Goal: Transaction & Acquisition: Purchase product/service

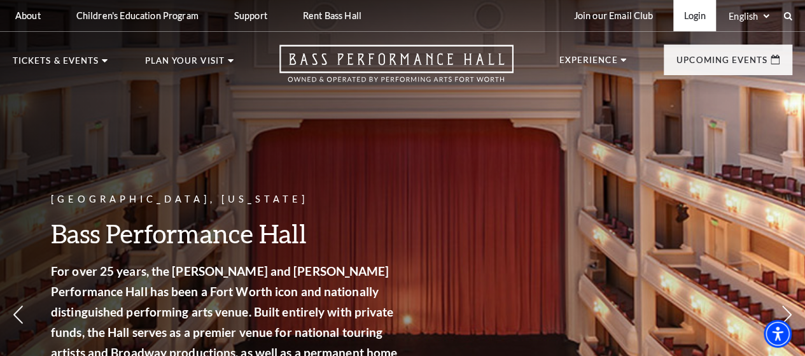
click at [696, 17] on link "Login" at bounding box center [694, 15] width 43 height 31
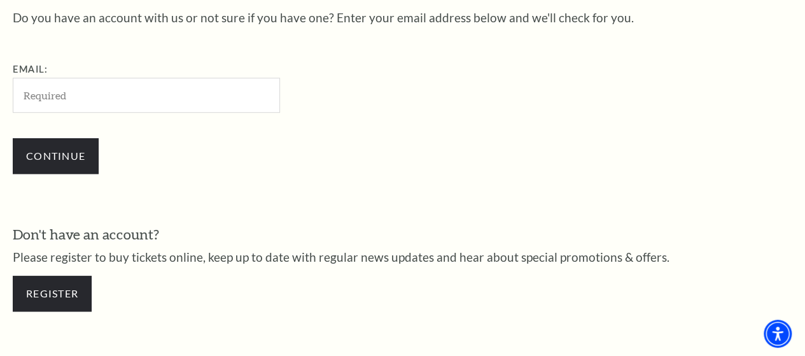
scroll to position [397, 0]
click at [238, 104] on input "Email:" at bounding box center [146, 95] width 267 height 35
type input "[EMAIL_ADDRESS][DOMAIN_NAME]"
click at [13, 138] on input "Continue" at bounding box center [56, 156] width 86 height 36
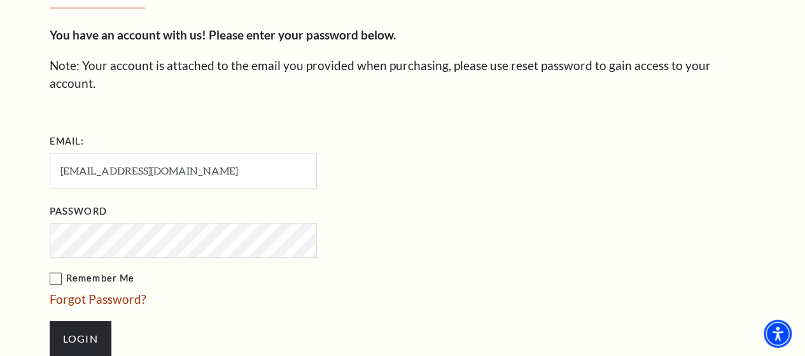
scroll to position [396, 0]
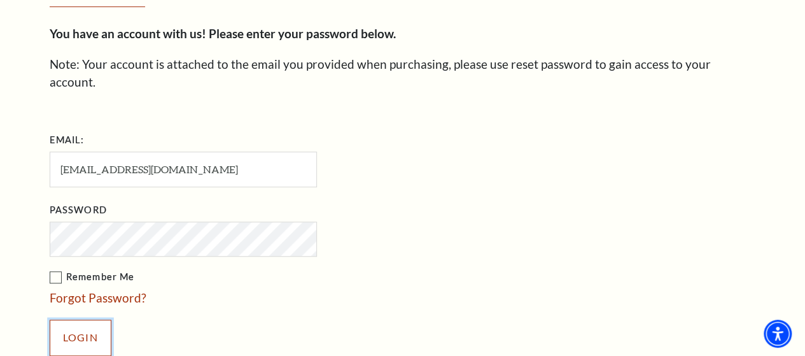
click at [97, 320] on input "Login" at bounding box center [81, 338] width 62 height 36
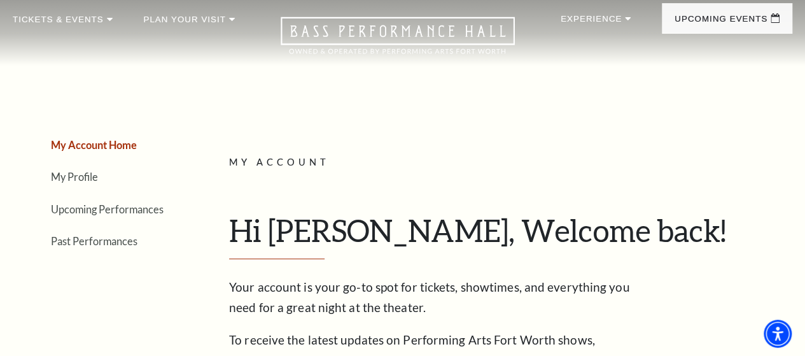
scroll to position [32, 0]
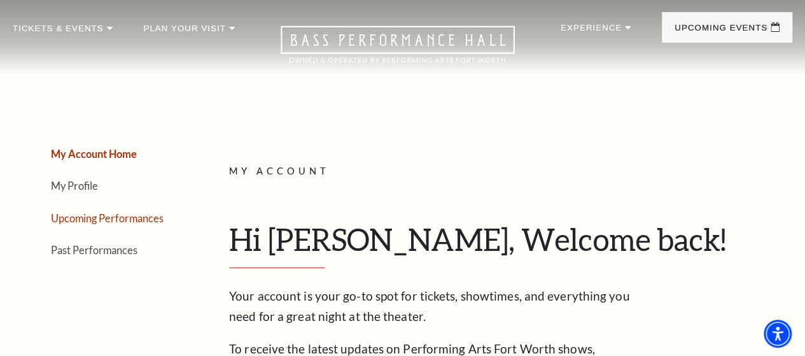
click at [85, 224] on link "Upcoming Performances" at bounding box center [107, 218] width 113 height 12
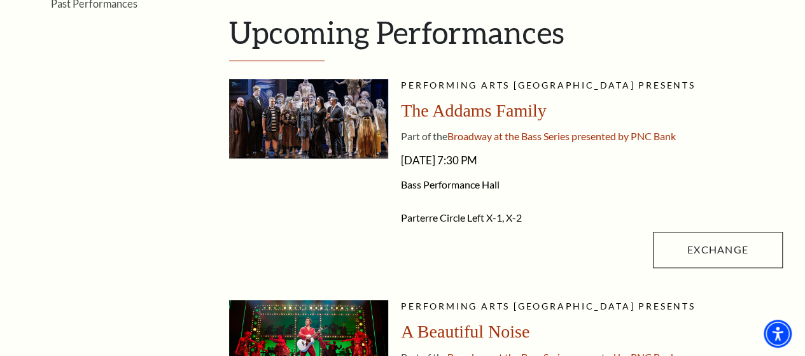
scroll to position [281, 0]
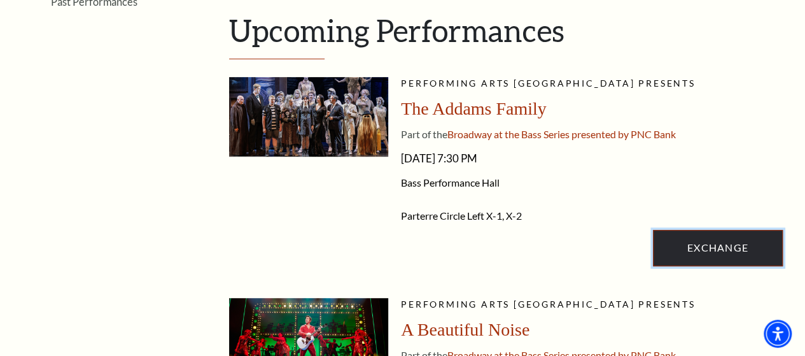
click at [717, 265] on link "Exchange" at bounding box center [718, 248] width 130 height 36
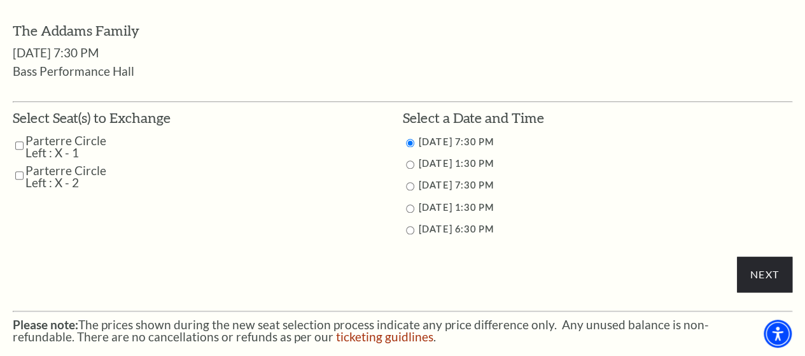
scroll to position [571, 0]
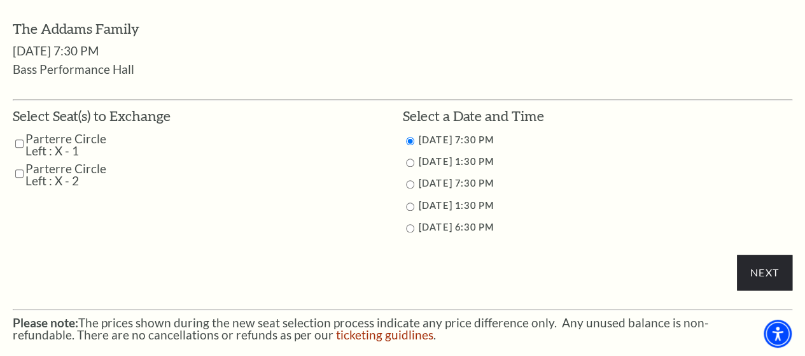
click at [18, 150] on input "Parterre Circle Left : X - 1" at bounding box center [19, 143] width 8 height 22
checkbox input "true"
click at [21, 178] on input "Parterre Circle Left : X - 2" at bounding box center [19, 173] width 8 height 22
checkbox input "true"
click at [766, 276] on input "Next" at bounding box center [764, 273] width 55 height 36
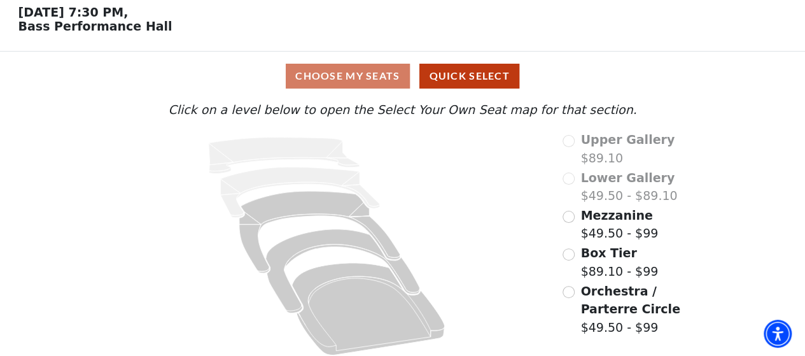
scroll to position [64, 0]
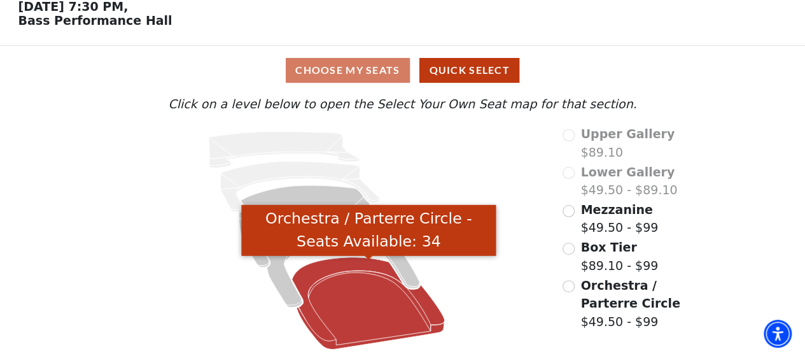
click at [325, 293] on icon "Orchestra / Parterre Circle - Seats Available: 34" at bounding box center [368, 303] width 153 height 92
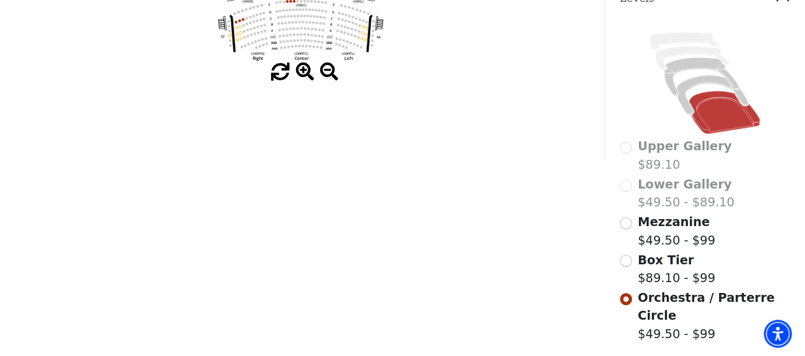
scroll to position [302, 0]
click at [626, 257] on input "Box Tier$89.10 - $99\a" at bounding box center [626, 260] width 12 height 12
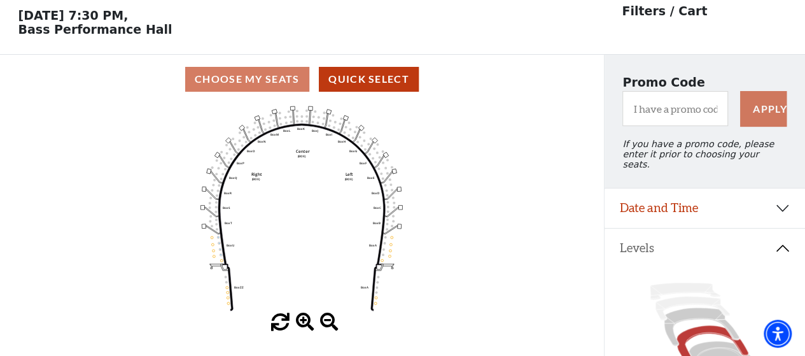
scroll to position [59, 0]
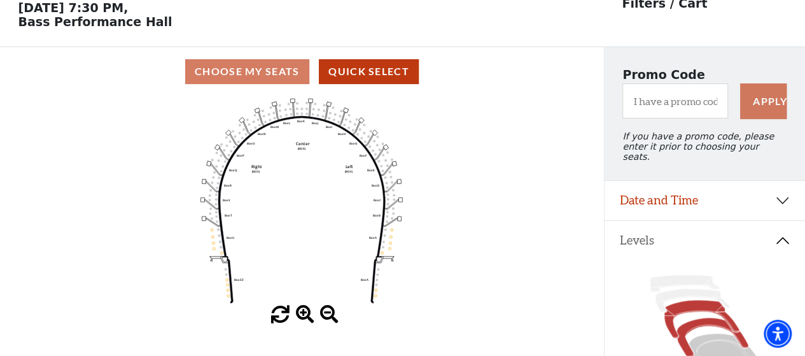
click at [689, 304] on icon at bounding box center [701, 319] width 75 height 38
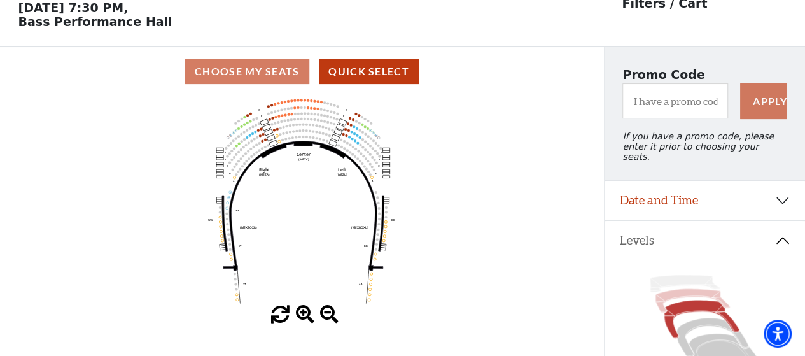
click at [702, 290] on icon at bounding box center [693, 301] width 74 height 24
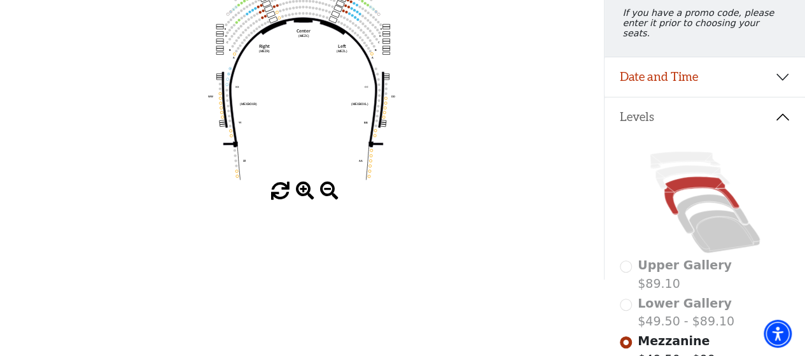
scroll to position [183, 0]
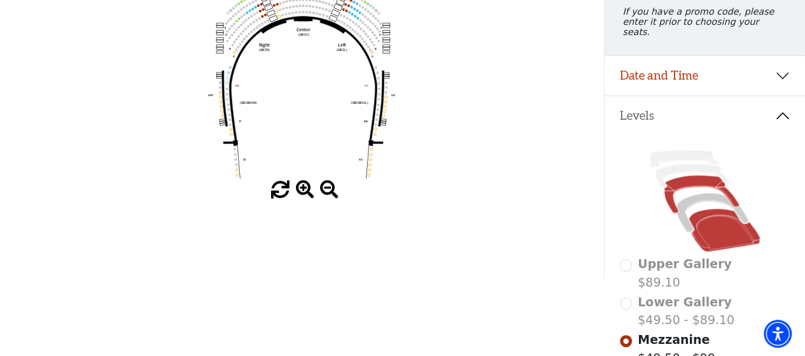
click at [706, 218] on icon at bounding box center [724, 230] width 71 height 43
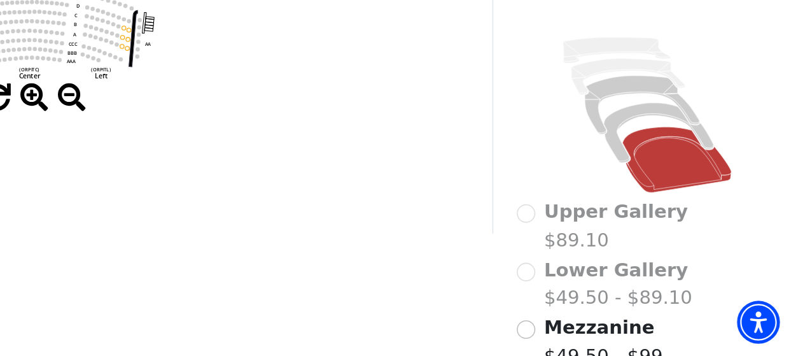
scroll to position [186, 0]
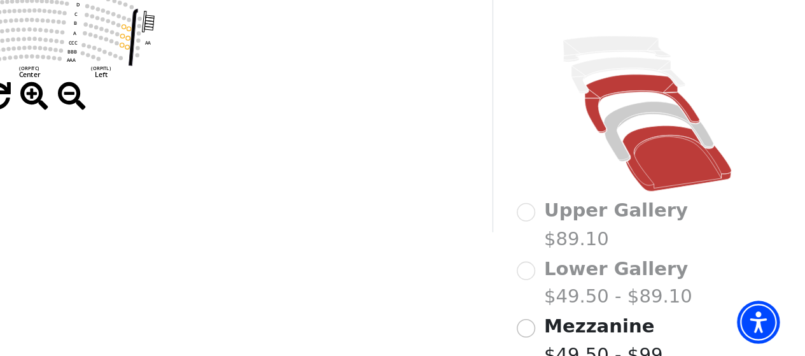
click at [685, 173] on icon at bounding box center [701, 191] width 75 height 38
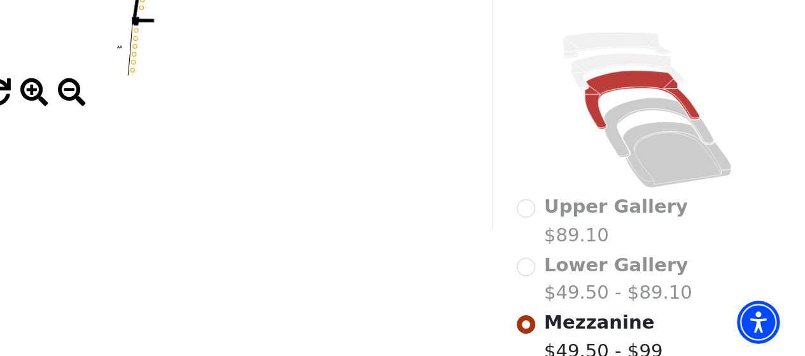
scroll to position [224, 0]
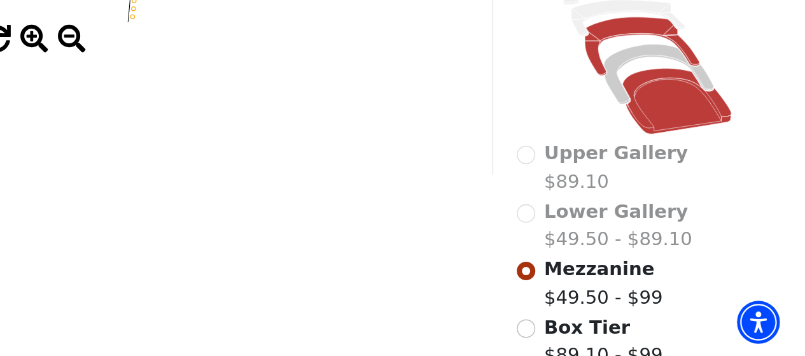
click at [708, 201] on icon at bounding box center [724, 189] width 71 height 43
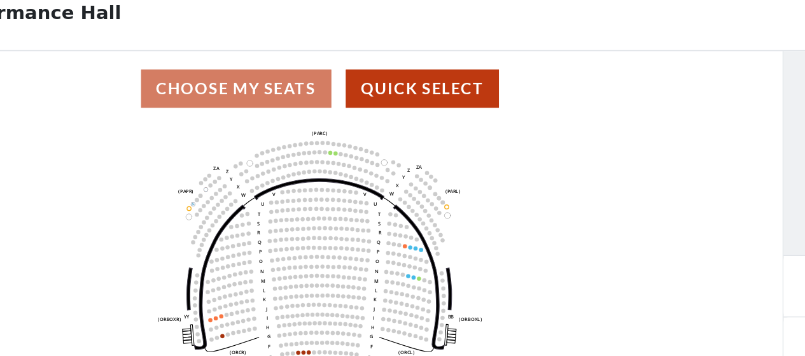
scroll to position [59, 0]
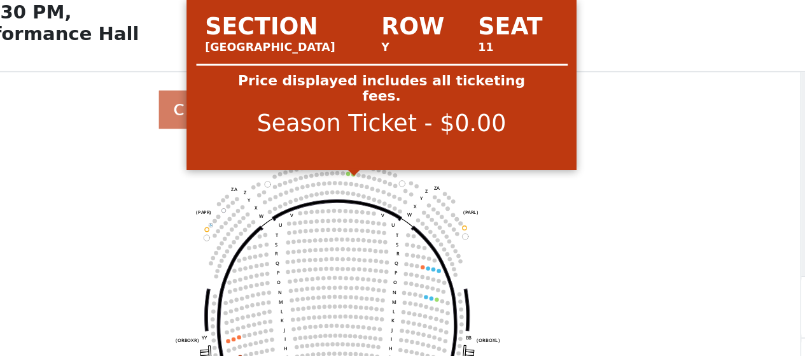
click at [313, 115] on circle at bounding box center [312, 113] width 3 height 3
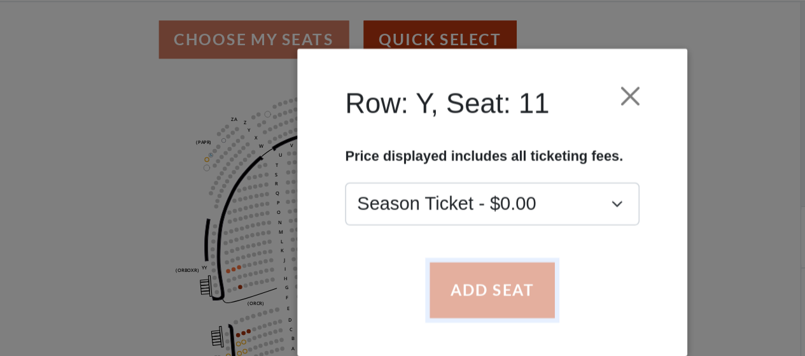
click at [403, 243] on button "Add Seat" at bounding box center [402, 236] width 81 height 36
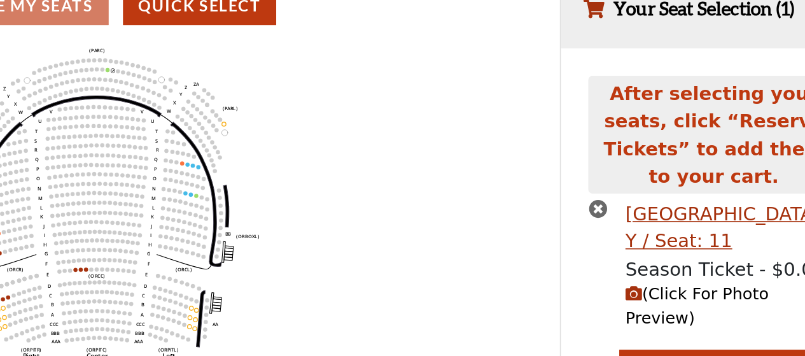
scroll to position [34, 0]
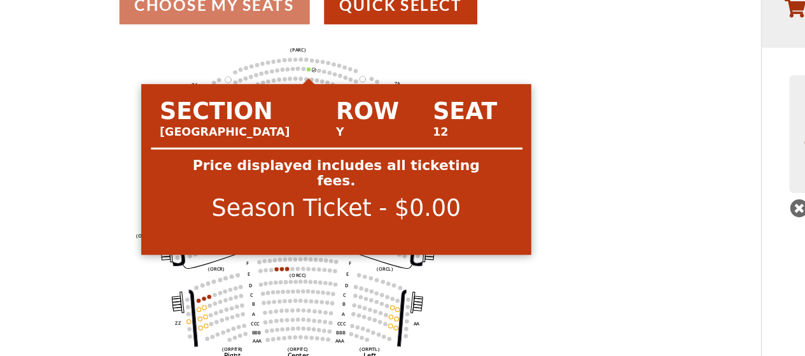
click at [309, 139] on circle at bounding box center [308, 138] width 3 height 3
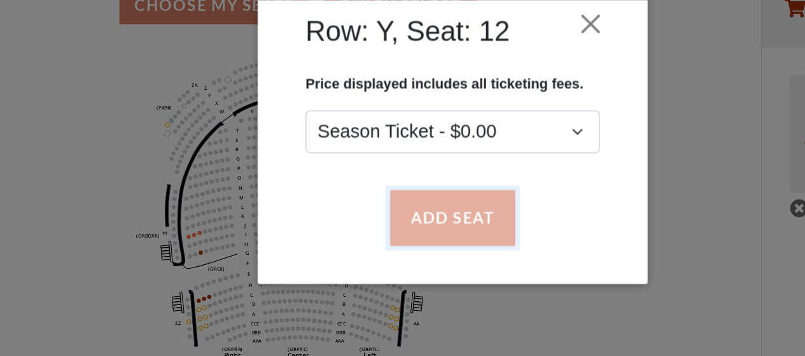
drag, startPoint x: 408, startPoint y: 228, endPoint x: 371, endPoint y: 230, distance: 37.0
click at [371, 230] on button "Add Seat" at bounding box center [402, 236] width 81 height 36
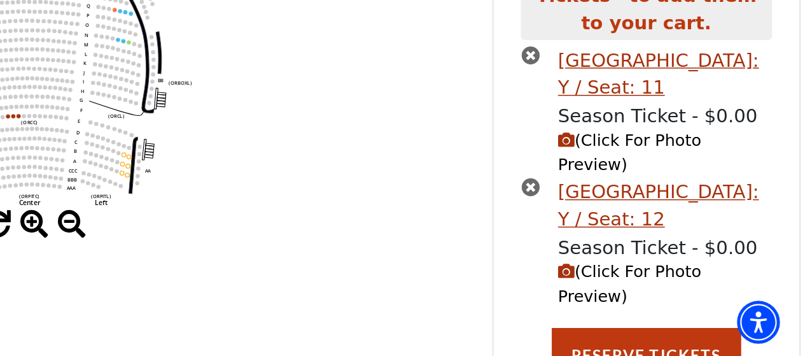
scroll to position [104, 0]
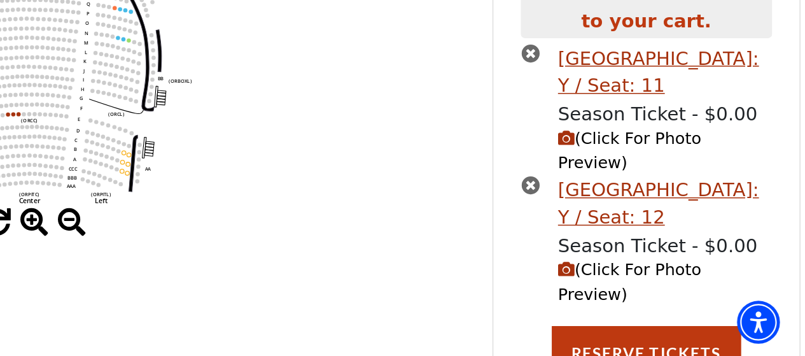
click at [651, 294] on icon "(Click For Photo Preview)" at bounding box center [652, 299] width 11 height 11
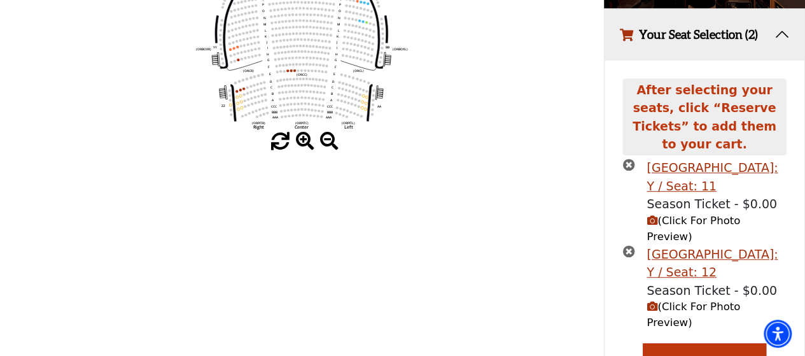
scroll to position [238, 0]
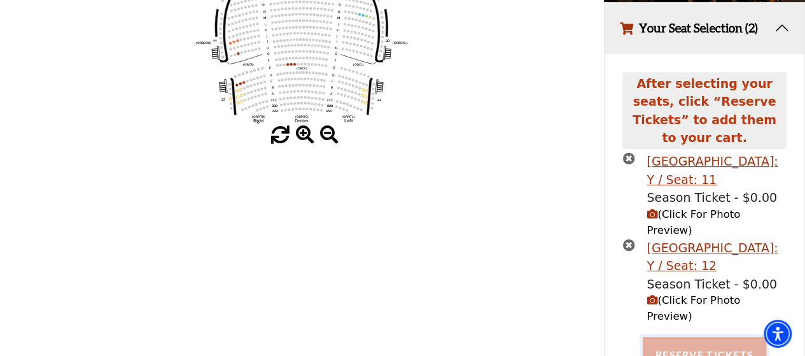
click at [699, 337] on button "Reserve Tickets" at bounding box center [704, 355] width 123 height 36
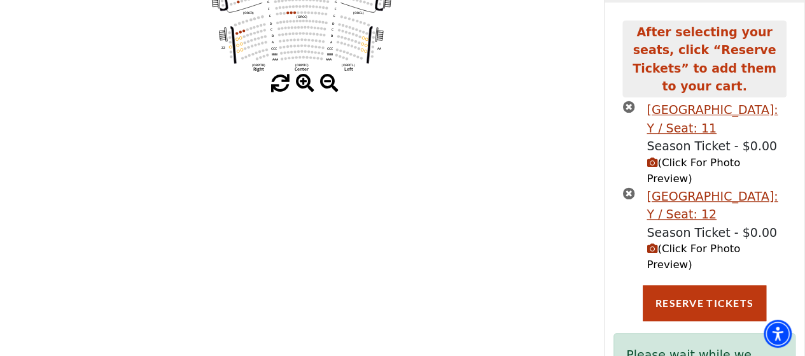
scroll to position [258, 0]
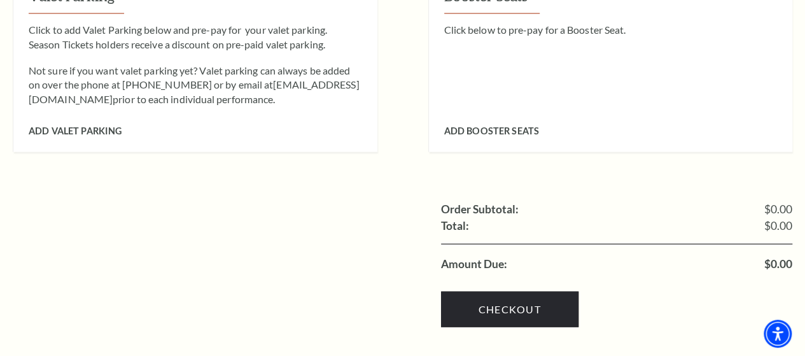
scroll to position [1333, 0]
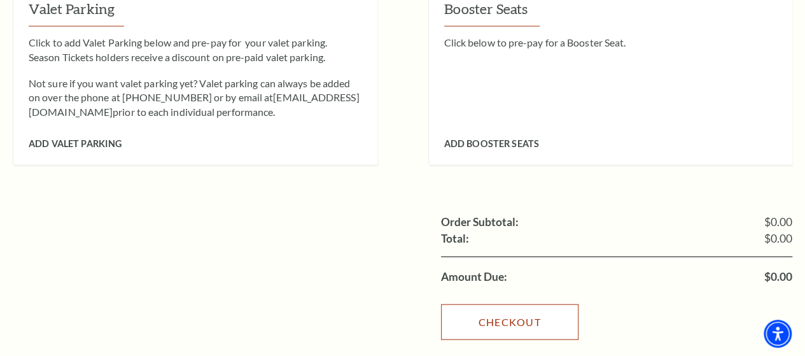
click at [518, 304] on link "Checkout" at bounding box center [509, 322] width 137 height 36
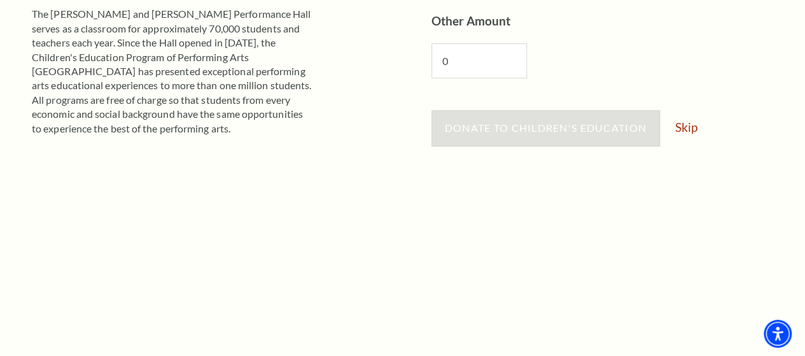
scroll to position [307, 0]
click at [694, 120] on link "Skip" at bounding box center [686, 126] width 22 height 12
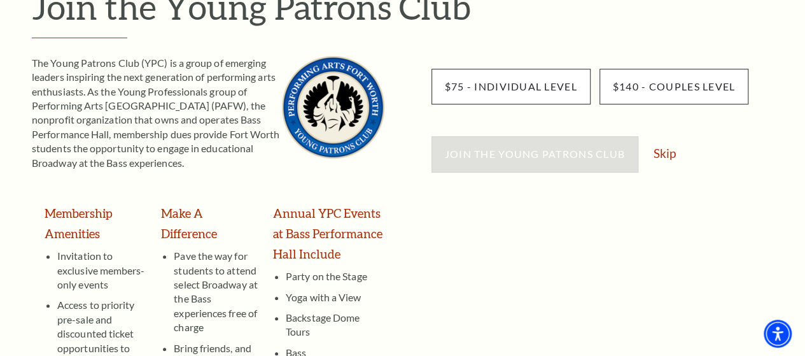
scroll to position [174, 0]
click at [670, 155] on link "Skip" at bounding box center [665, 152] width 22 height 12
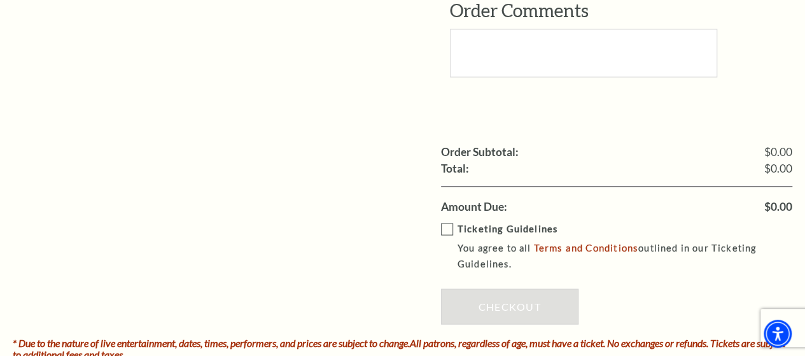
scroll to position [1201, 0]
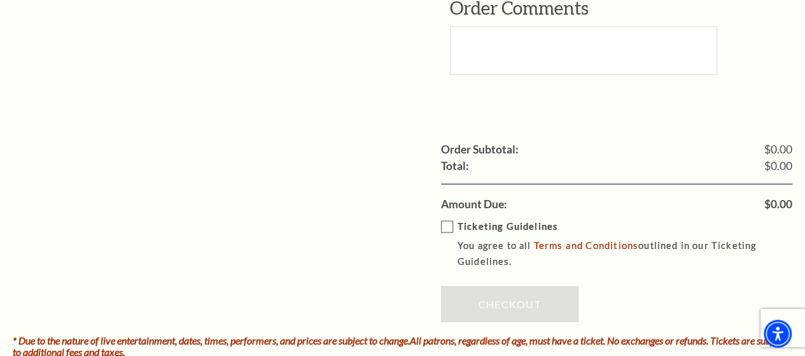
click at [450, 218] on label "Ticketing Guidelines You agree to all Terms and Conditions outlined in our Tick…" at bounding box center [626, 243] width 370 height 51
click at [0, 0] on input "Ticketing Guidelines You agree to all Terms and Conditions outlined in our Tick…" at bounding box center [0, 0] width 0 height 0
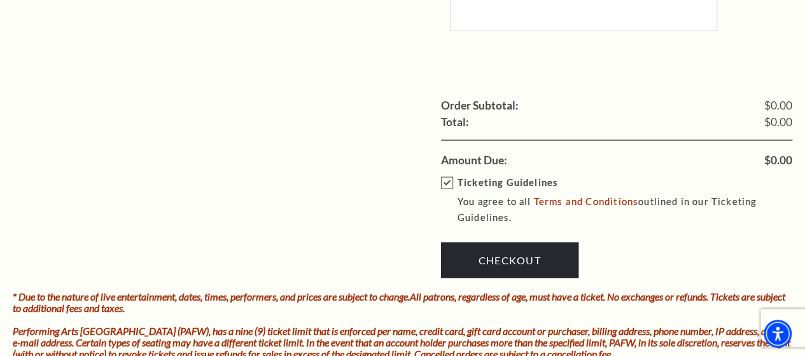
scroll to position [1245, 0]
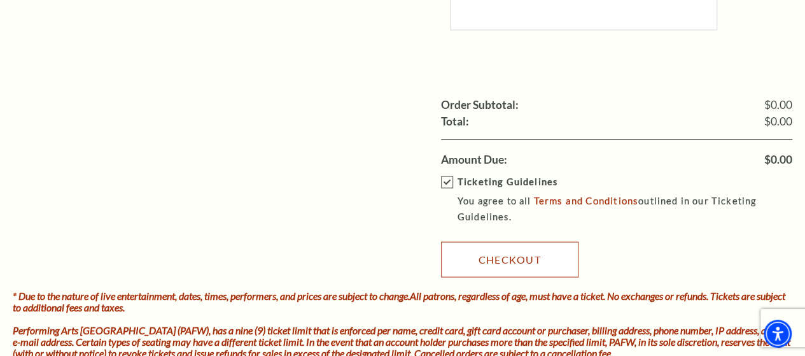
click at [546, 253] on link "Checkout" at bounding box center [509, 260] width 137 height 36
